Goal: Task Accomplishment & Management: Use online tool/utility

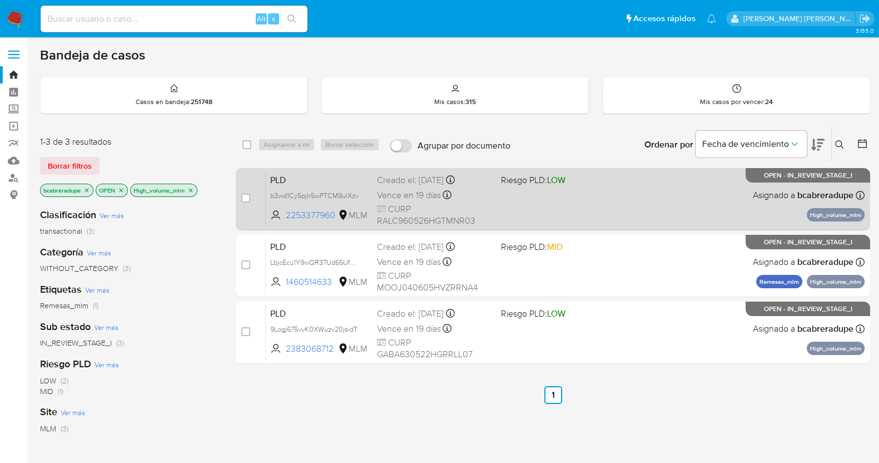
click at [409, 181] on div "Creado el: [DATE] Creado el: [DATE] 02:08:38" at bounding box center [434, 180] width 115 height 12
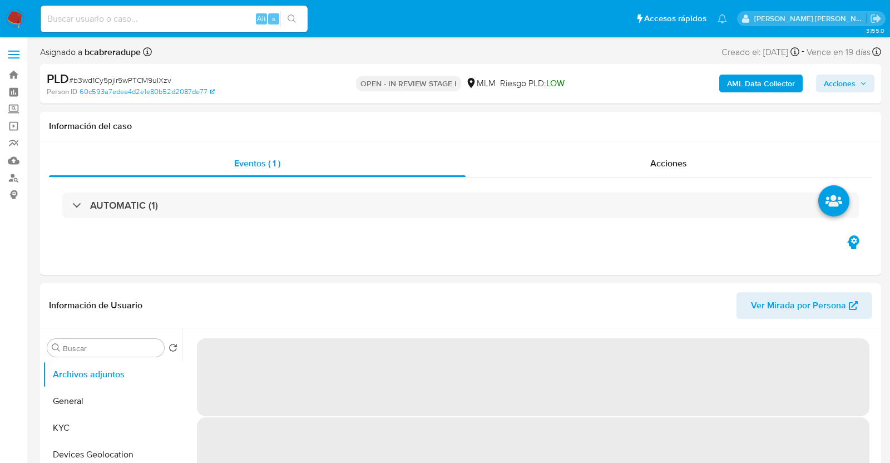
select select "10"
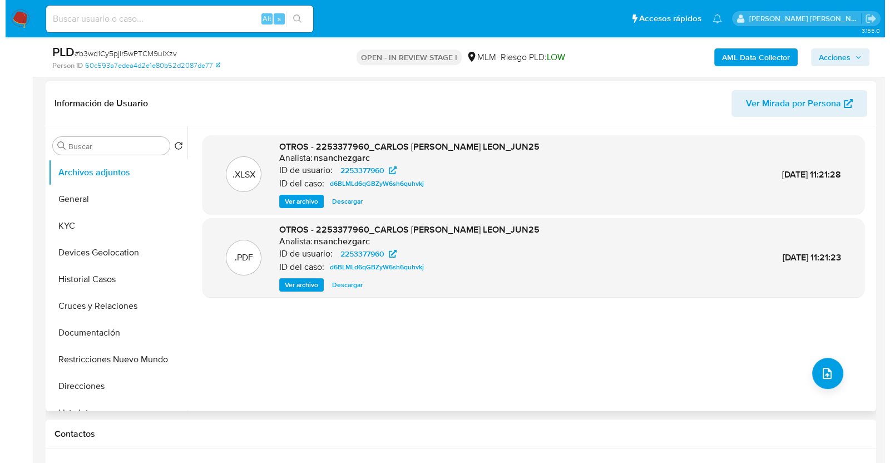
scroll to position [208, 0]
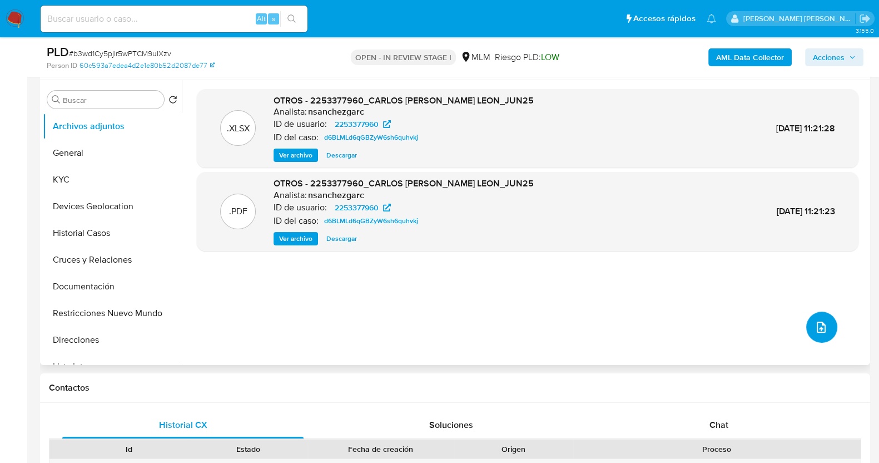
click at [824, 333] on button "upload-file" at bounding box center [821, 326] width 31 height 31
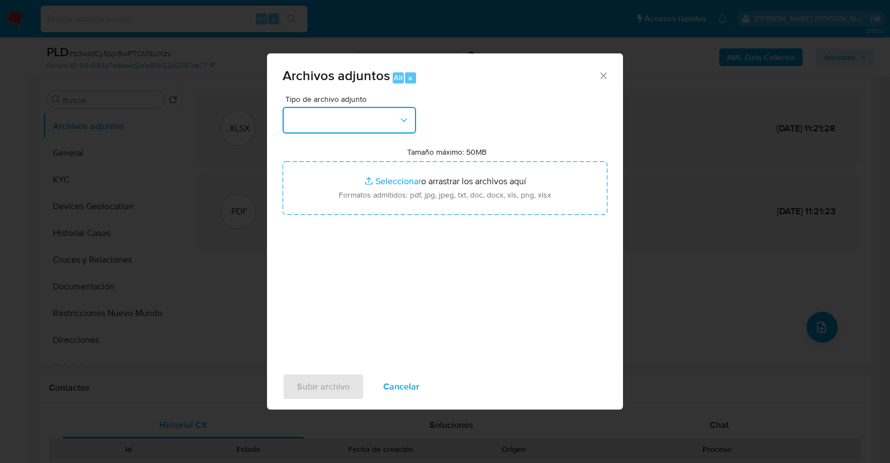
click at [388, 113] on button "button" at bounding box center [348, 120] width 133 height 27
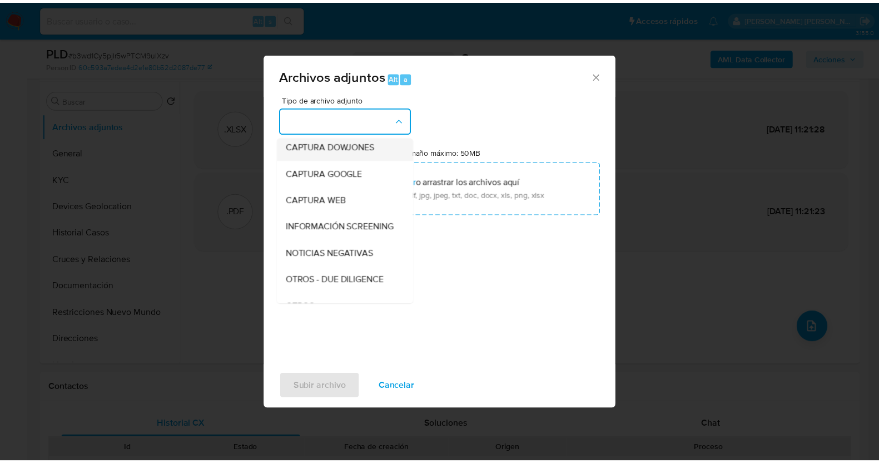
scroll to position [58, 0]
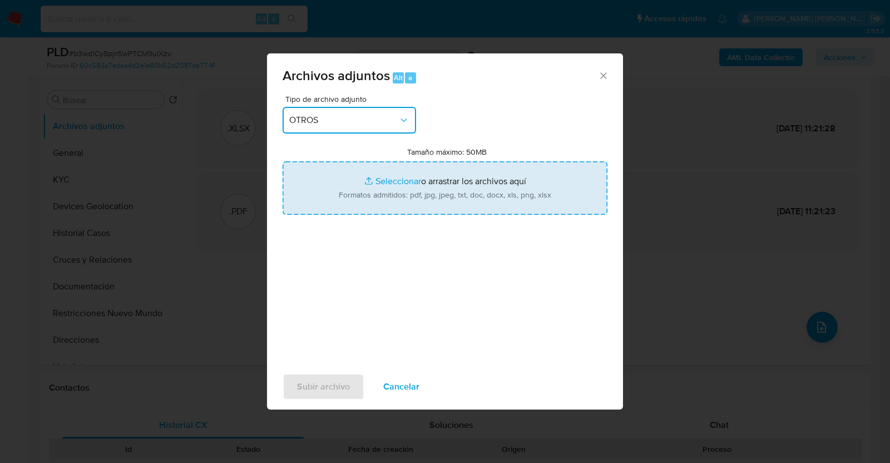
type input "C:\fakepath\2253377960_CARLOS RAMIREZ_JUL2025.pdf"
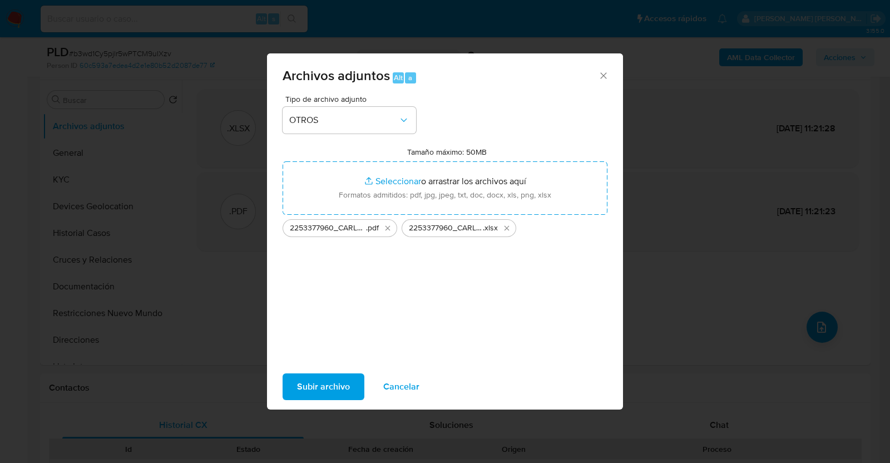
click at [330, 382] on span "Subir archivo" at bounding box center [323, 386] width 53 height 24
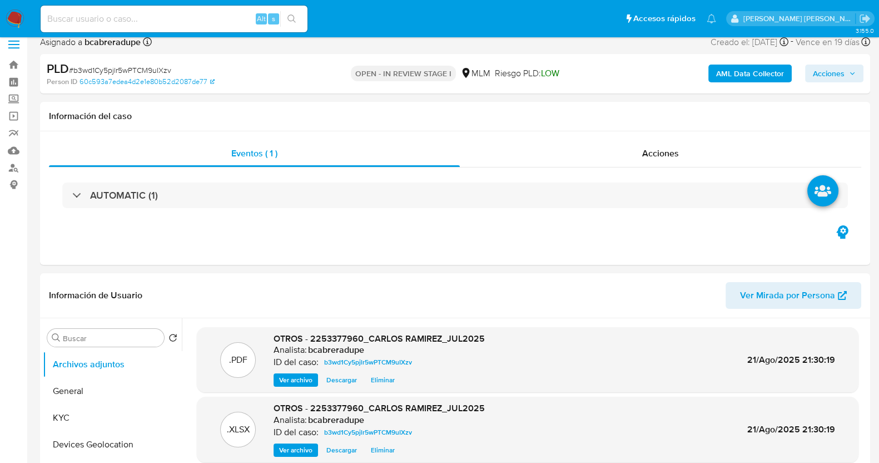
scroll to position [0, 0]
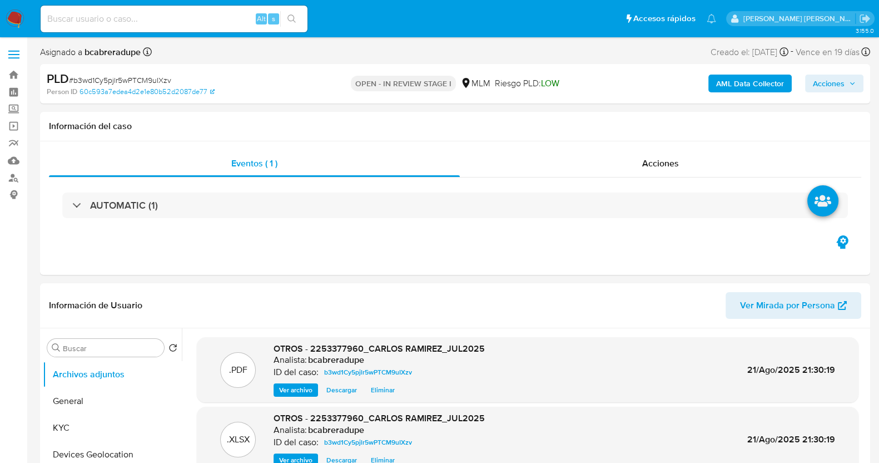
click at [847, 83] on span "Acciones" at bounding box center [834, 84] width 43 height 16
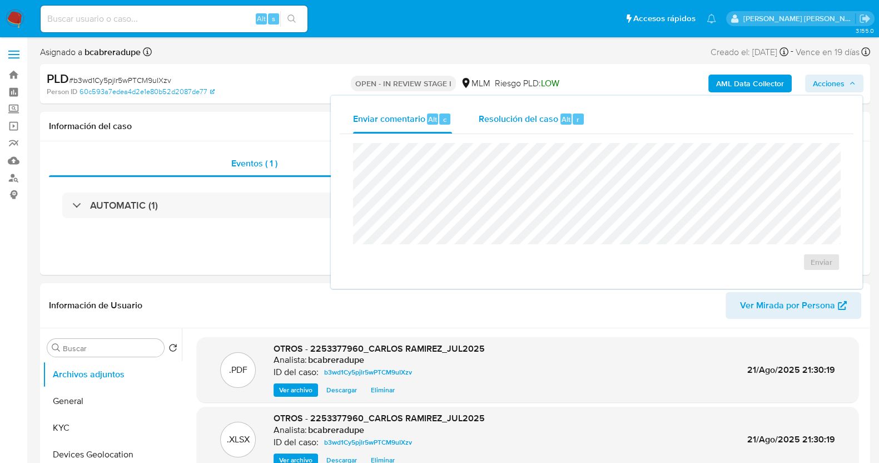
click at [541, 115] on span "Resolución del caso" at bounding box center [519, 118] width 80 height 13
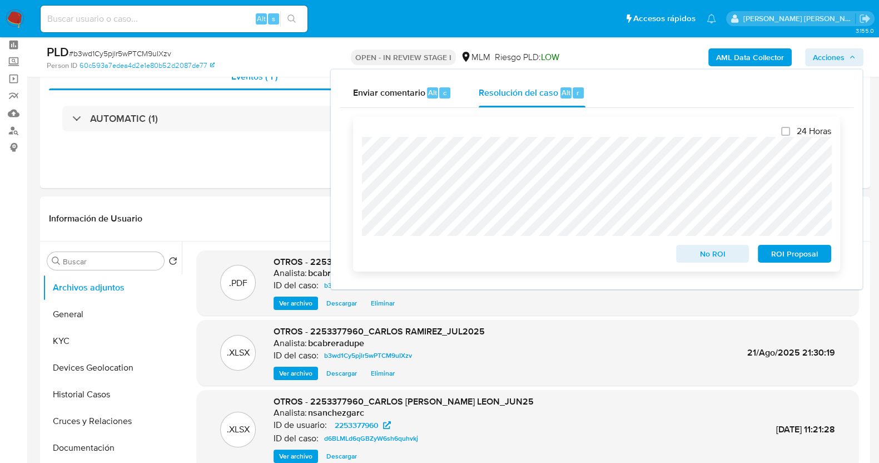
scroll to position [69, 0]
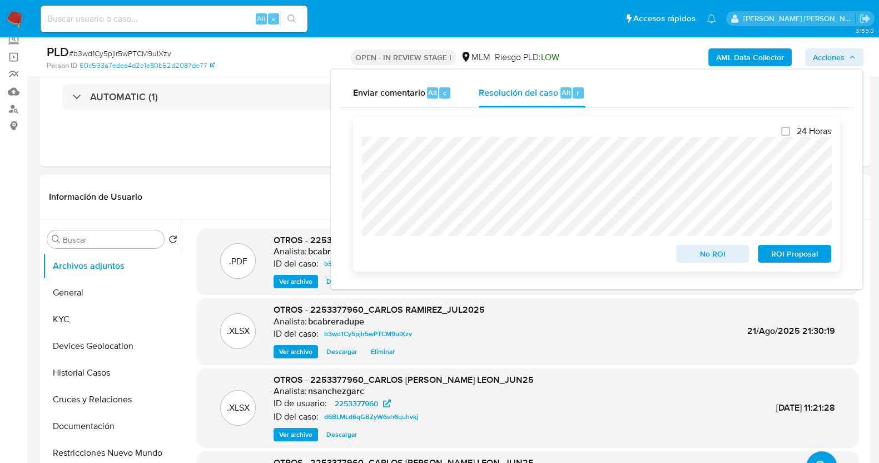
click at [784, 254] on span "ROI Proposal" at bounding box center [795, 254] width 58 height 16
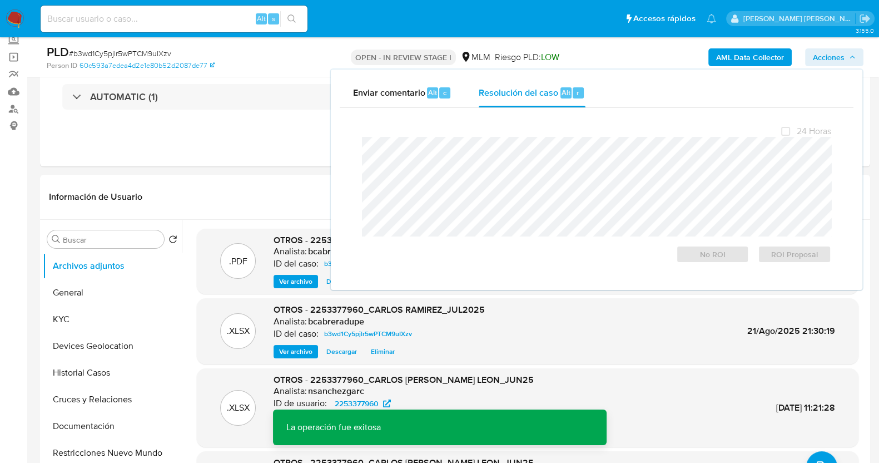
click at [108, 53] on span "# b3wd1Cy5pjlr5wPTCM9uIXzv" at bounding box center [120, 53] width 102 height 11
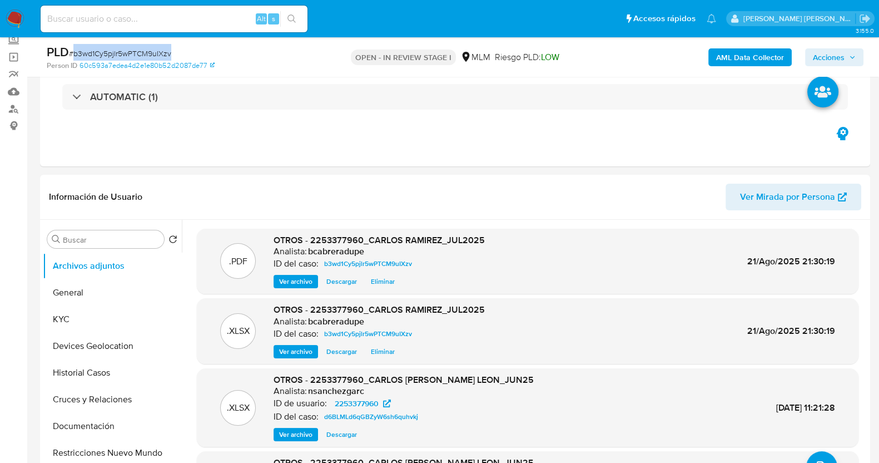
click at [108, 53] on span "# b3wd1Cy5pjlr5wPTCM9uIXzv" at bounding box center [120, 53] width 102 height 11
copy span "b3wd1Cy5pjlr5wPTCM9uIXzv"
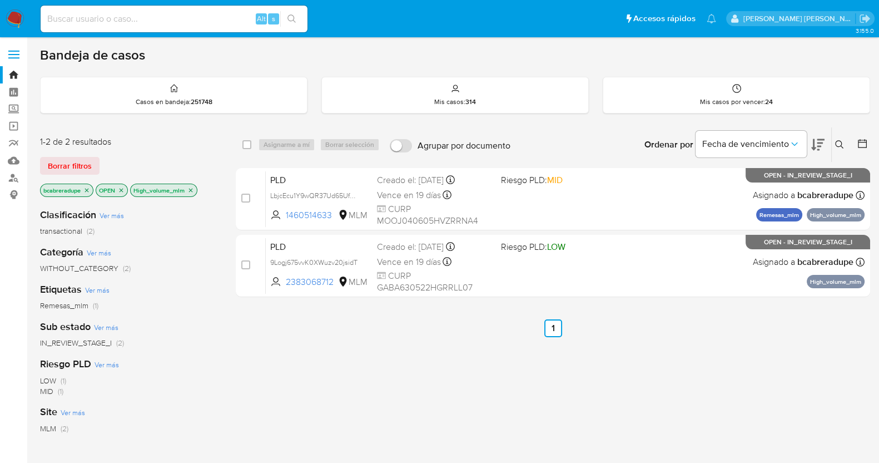
click at [192, 187] on icon "close-filter" at bounding box center [190, 190] width 7 height 7
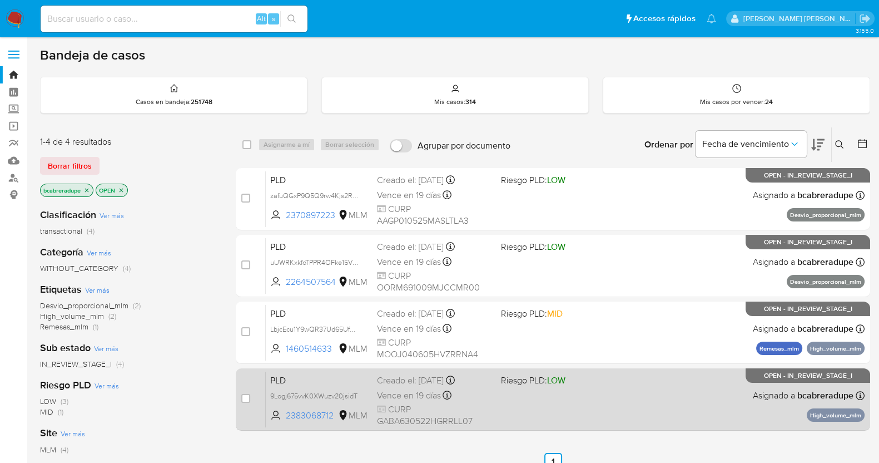
click at [413, 382] on div "Creado el: 12/07/2025 Creado el: 12/07/2025 02:03:47" at bounding box center [434, 380] width 115 height 12
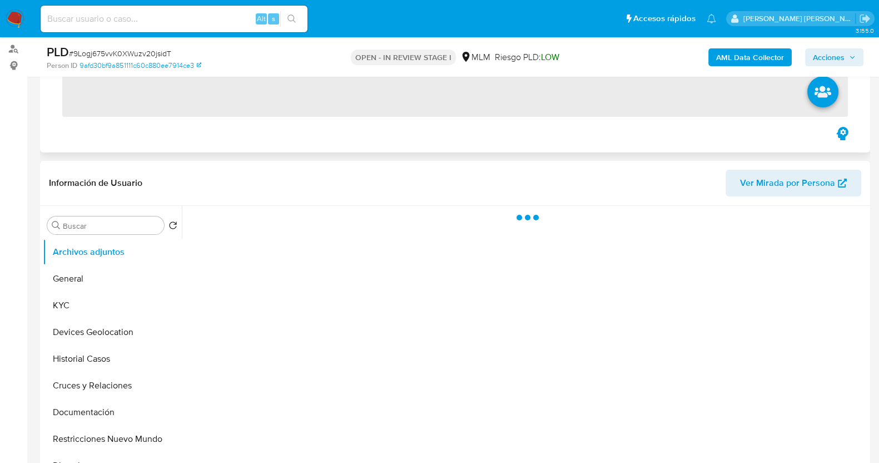
scroll to position [138, 0]
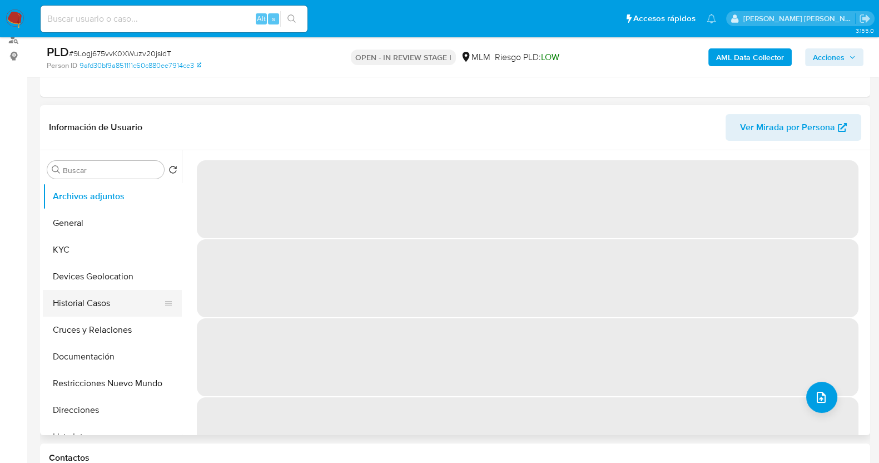
click at [91, 299] on button "Historial Casos" at bounding box center [108, 303] width 130 height 27
select select "10"
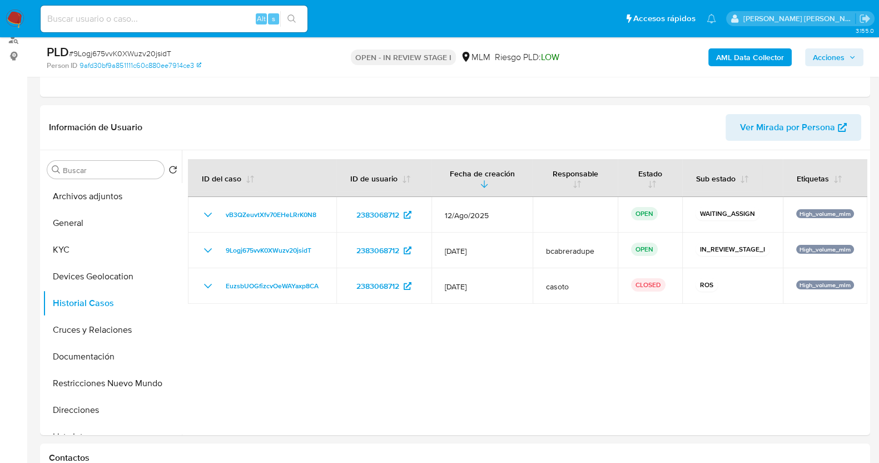
scroll to position [69, 0]
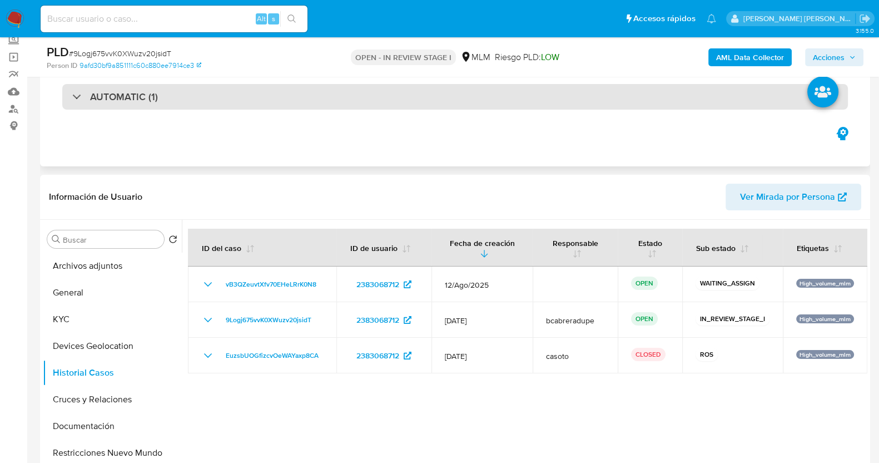
click at [117, 103] on div "AUTOMATIC (1)" at bounding box center [455, 97] width 786 height 26
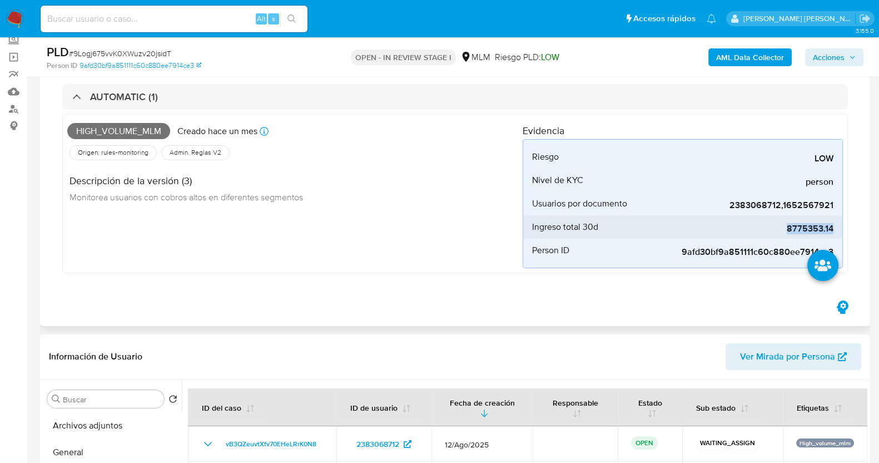
drag, startPoint x: 789, startPoint y: 230, endPoint x: 836, endPoint y: 228, distance: 46.7
click at [847, 230] on div "High_volume_mlm Creado hace un mes Creado: 12/07/2025 03:03:47 Origen: rules-mo…" at bounding box center [455, 193] width 786 height 159
copy span "8775353.14"
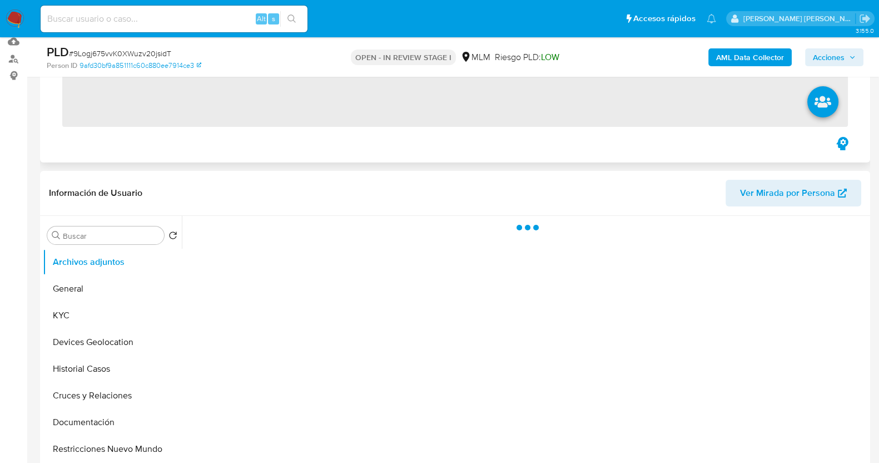
scroll to position [138, 0]
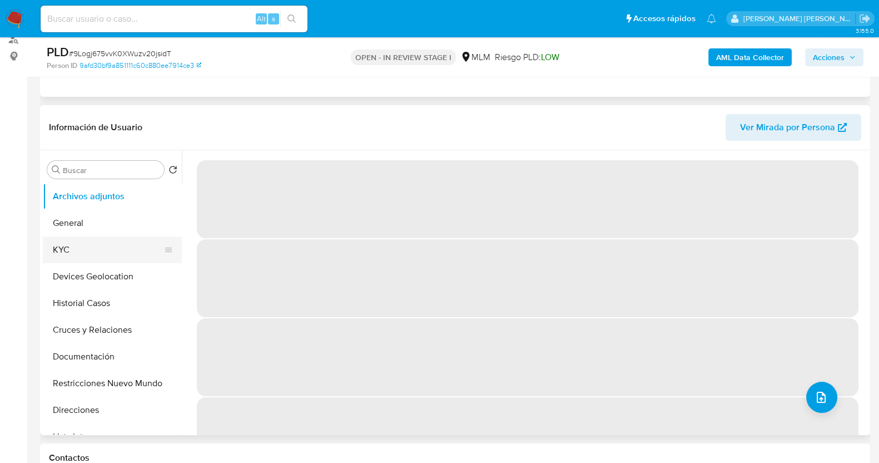
click at [78, 248] on button "KYC" at bounding box center [108, 249] width 130 height 27
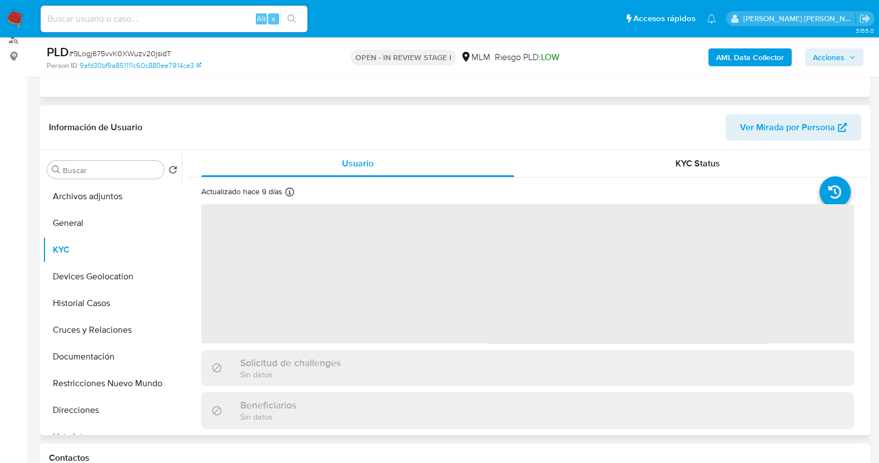
select select "10"
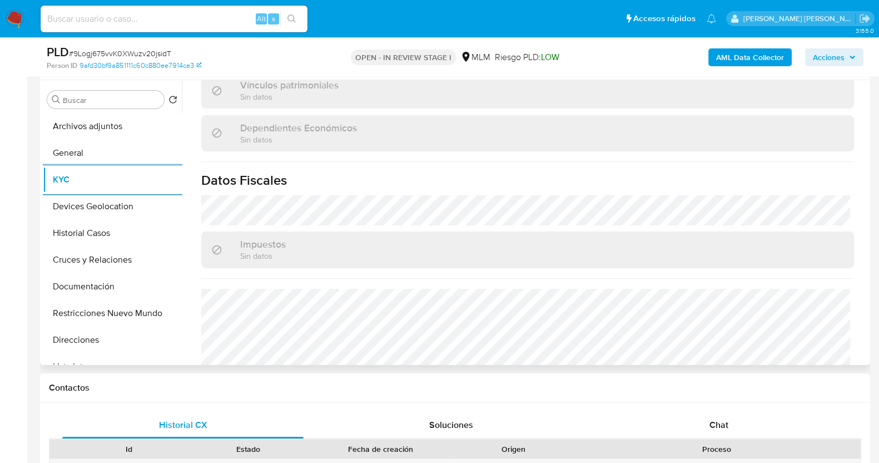
scroll to position [688, 0]
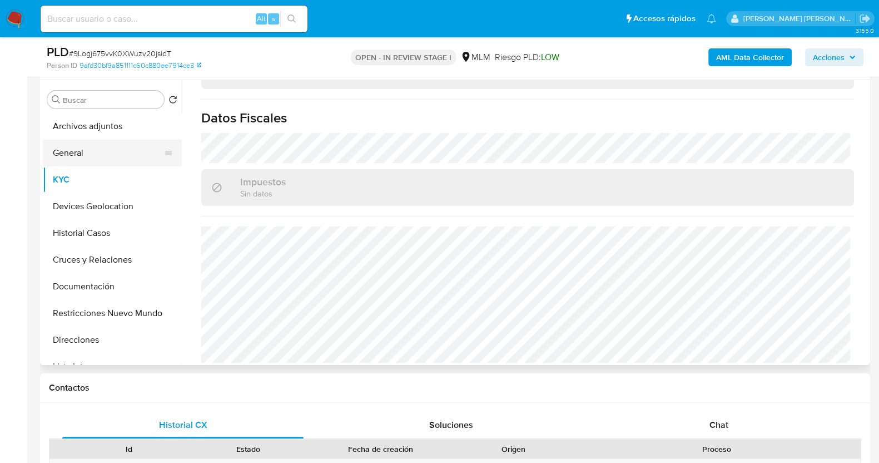
click at [103, 158] on button "General" at bounding box center [108, 153] width 130 height 27
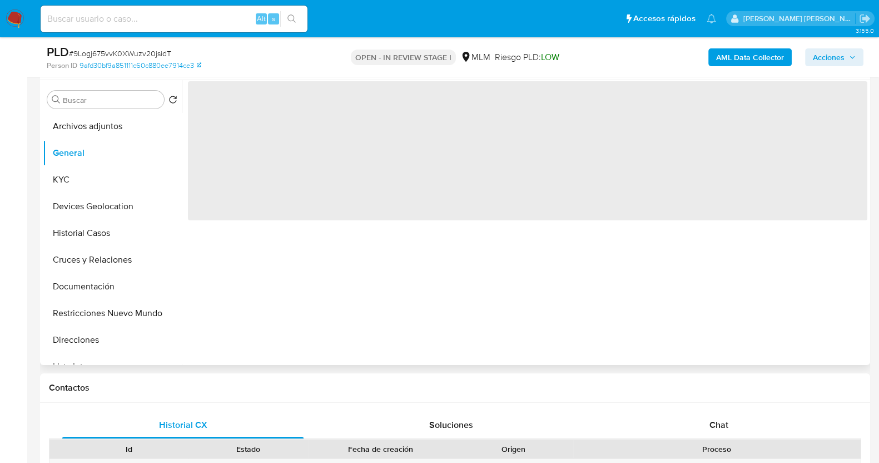
scroll to position [0, 0]
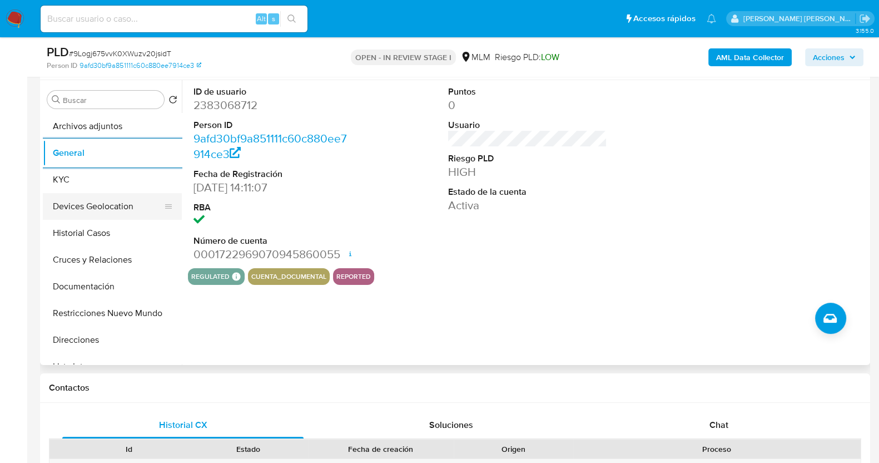
drag, startPoint x: 113, startPoint y: 207, endPoint x: 143, endPoint y: 213, distance: 30.8
click at [112, 207] on button "Devices Geolocation" at bounding box center [108, 206] width 130 height 27
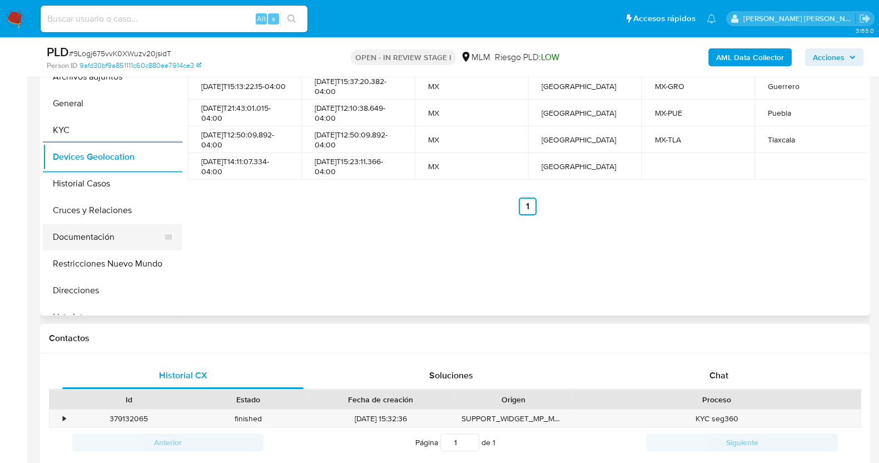
scroll to position [277, 0]
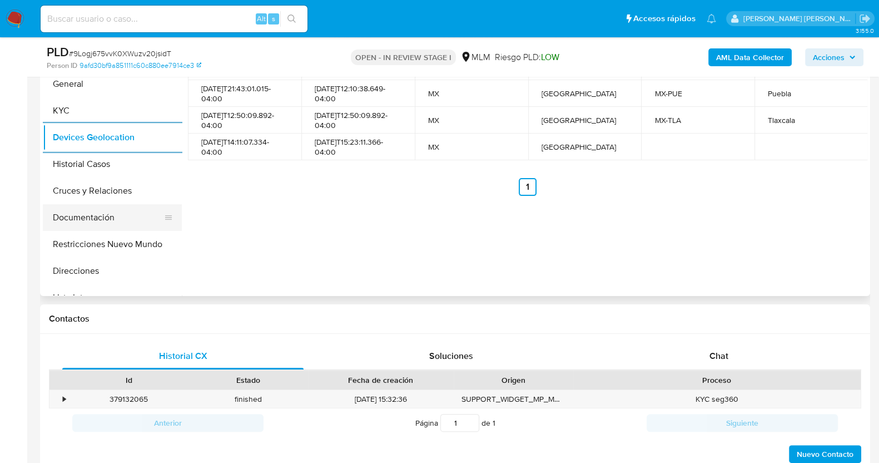
click at [86, 212] on button "Documentación" at bounding box center [108, 217] width 130 height 27
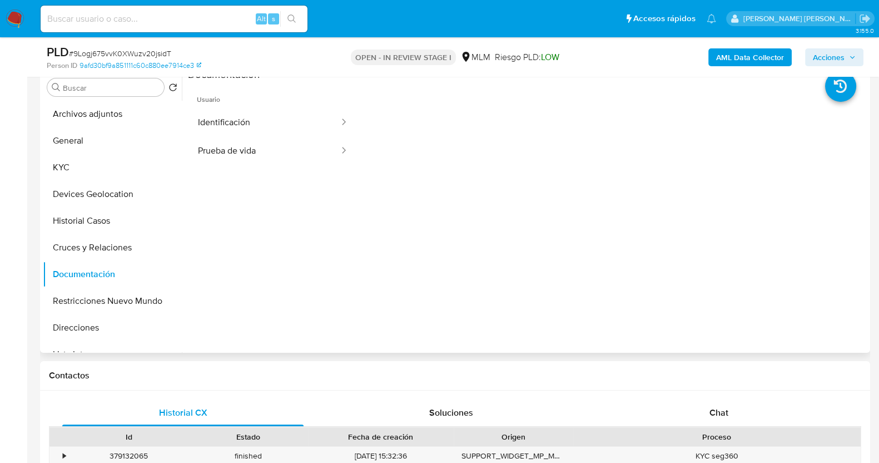
scroll to position [208, 0]
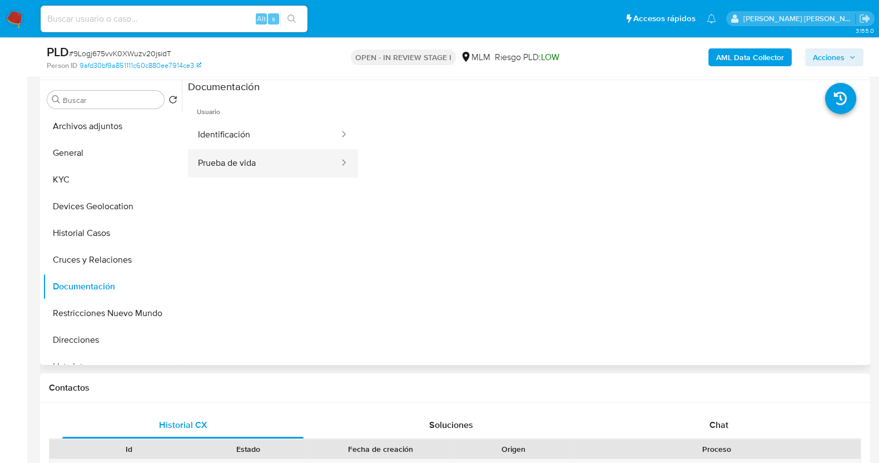
click at [257, 168] on button "Prueba de vida" at bounding box center [264, 163] width 152 height 28
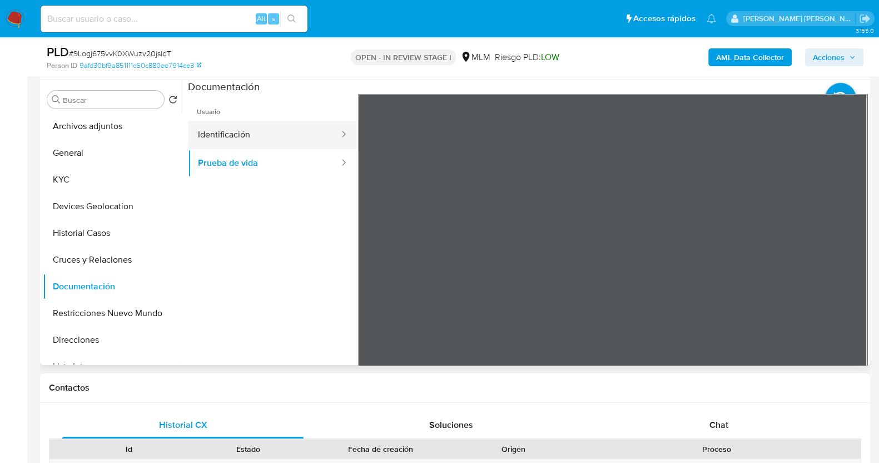
click at [266, 137] on button "Identificación" at bounding box center [264, 135] width 152 height 28
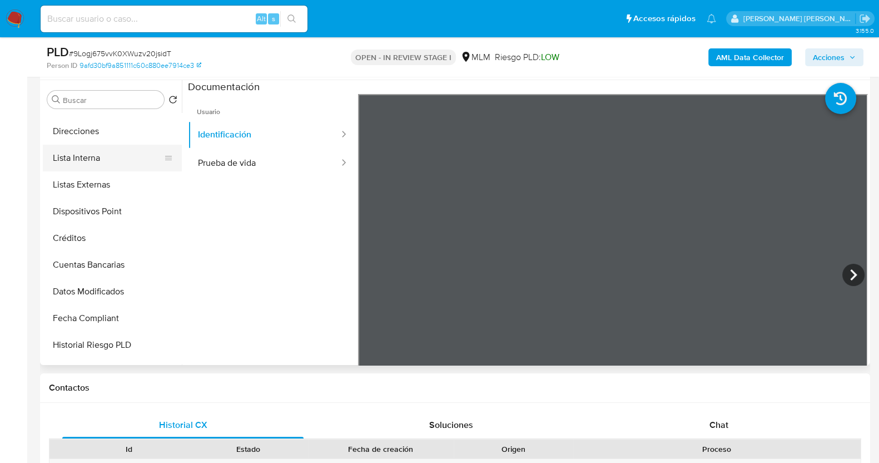
click at [111, 154] on button "Lista Interna" at bounding box center [108, 158] width 130 height 27
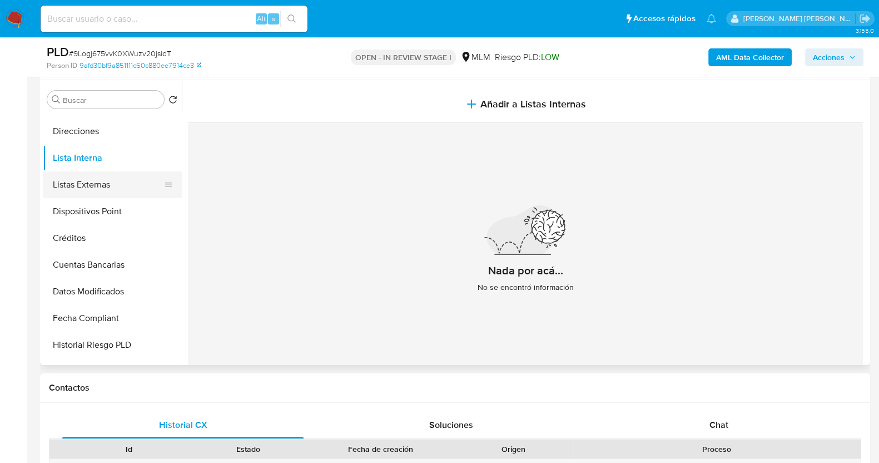
click at [102, 179] on button "Listas Externas" at bounding box center [108, 184] width 130 height 27
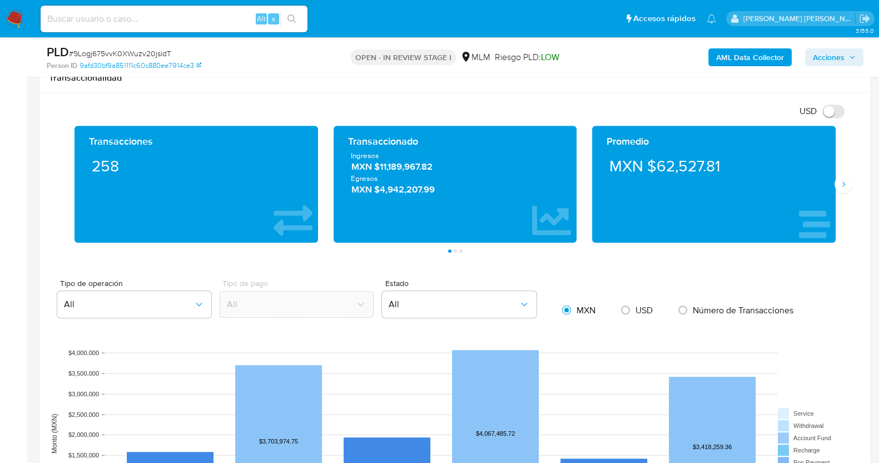
scroll to position [764, 0]
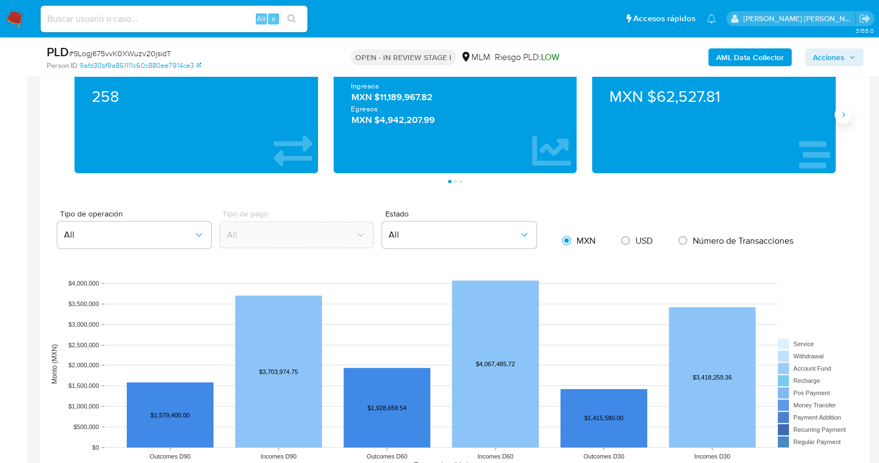
click at [849, 112] on button "Siguiente" at bounding box center [843, 115] width 18 height 18
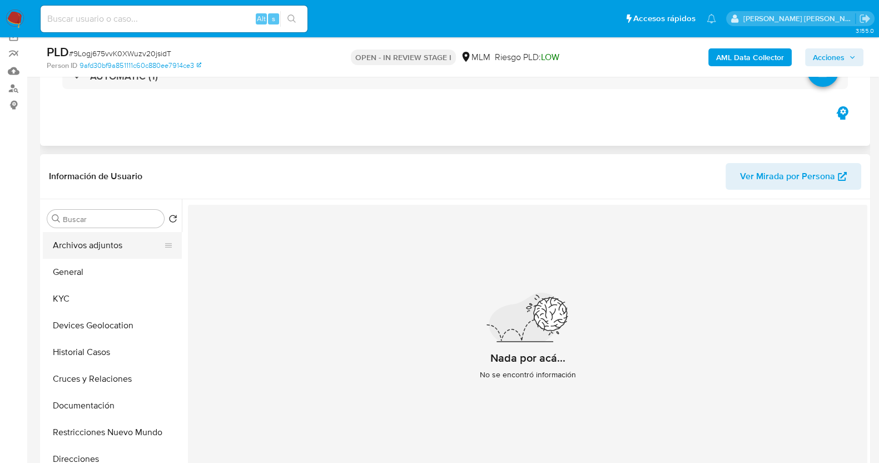
scroll to position [69, 0]
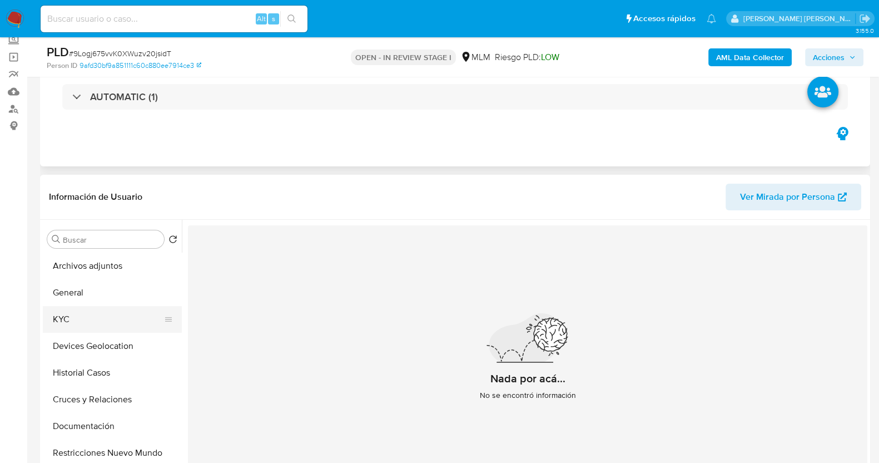
click at [83, 318] on button "KYC" at bounding box center [108, 319] width 130 height 27
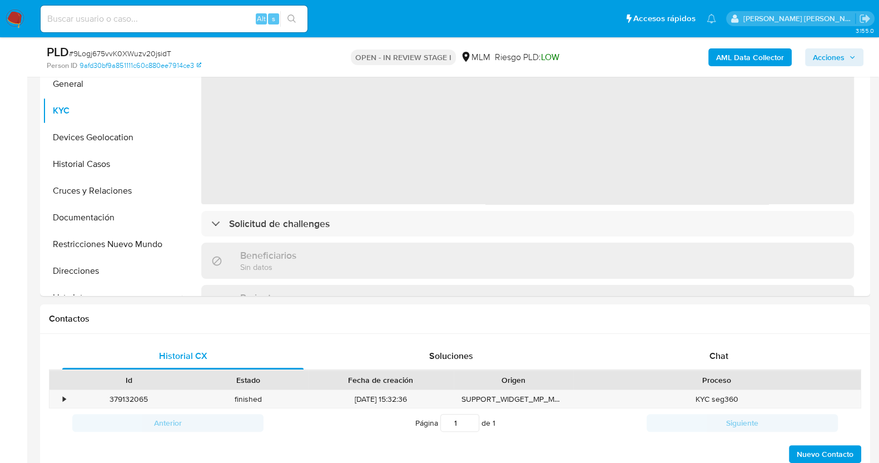
scroll to position [208, 0]
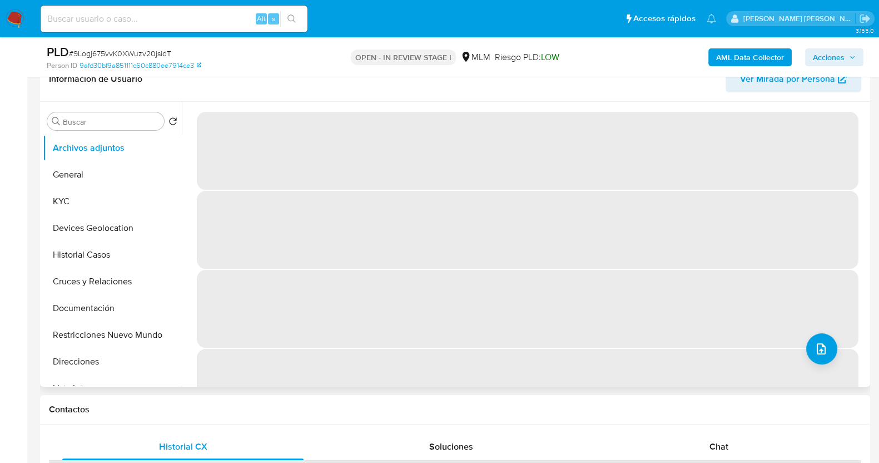
scroll to position [208, 0]
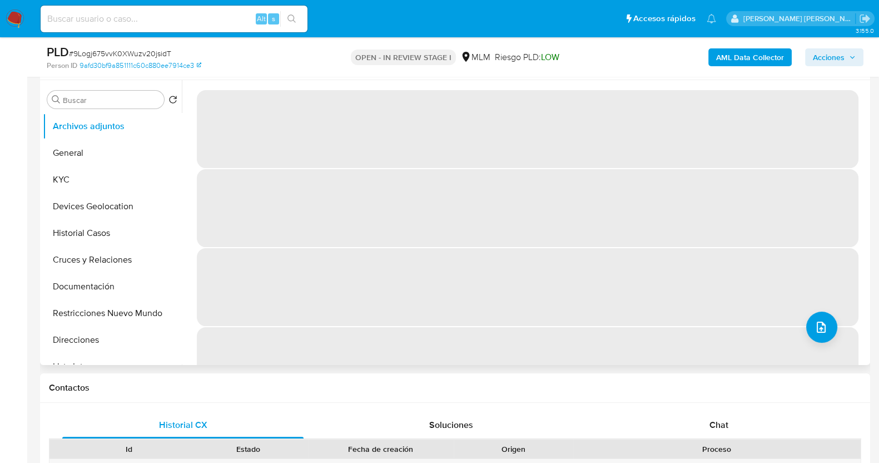
select select "10"
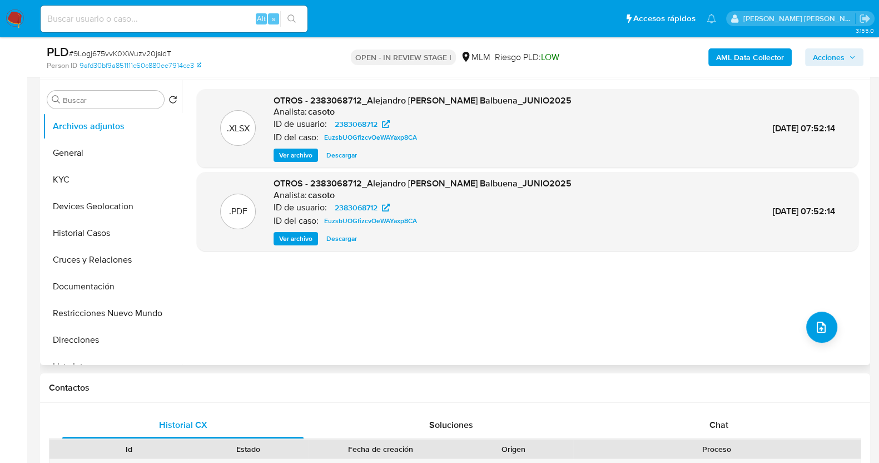
drag, startPoint x: 331, startPoint y: 240, endPoint x: 346, endPoint y: 241, distance: 15.1
click at [332, 240] on span "Descargar" at bounding box center [341, 238] width 31 height 11
